Goal: Go to known website: Access a specific website the user already knows

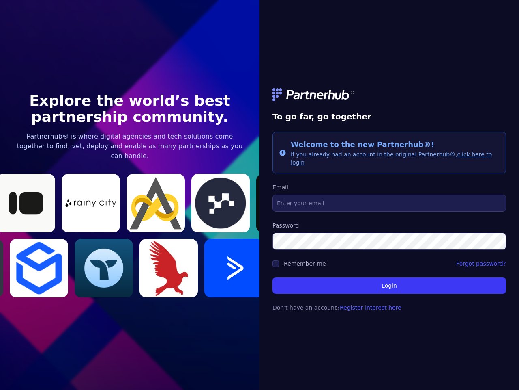
click at [390, 99] on link at bounding box center [390, 94] width 234 height 13
